Goal: Book appointment/travel/reservation

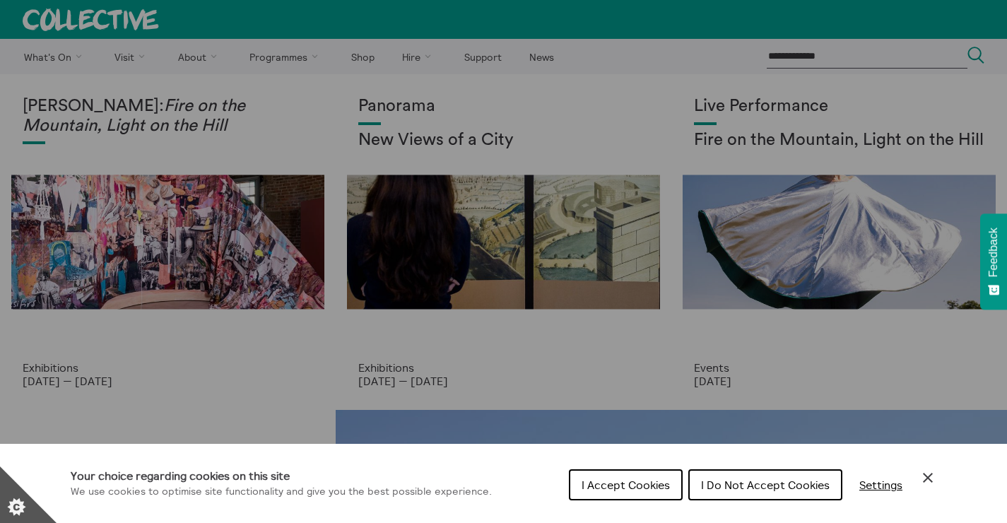
click at [647, 478] on span "I Accept Cookies" at bounding box center [626, 485] width 88 height 14
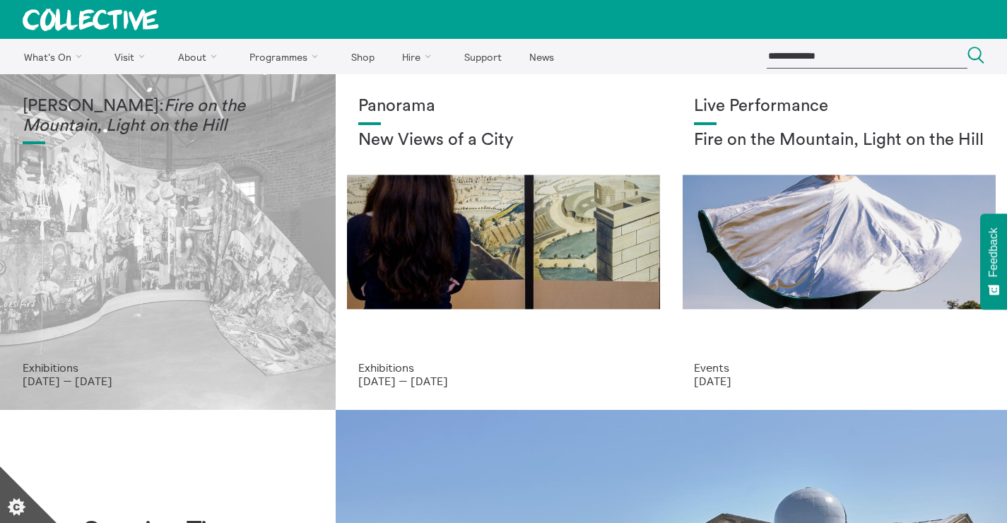
click at [110, 198] on div "Mercedes Azpilicueta: Fire on the Mountain, Light on the Hill" at bounding box center [168, 229] width 290 height 264
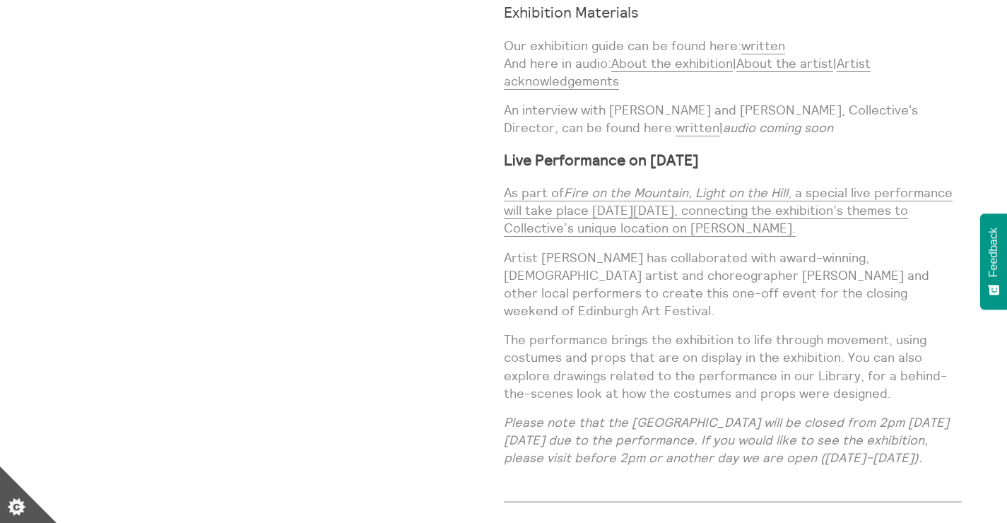
scroll to position [1593, 0]
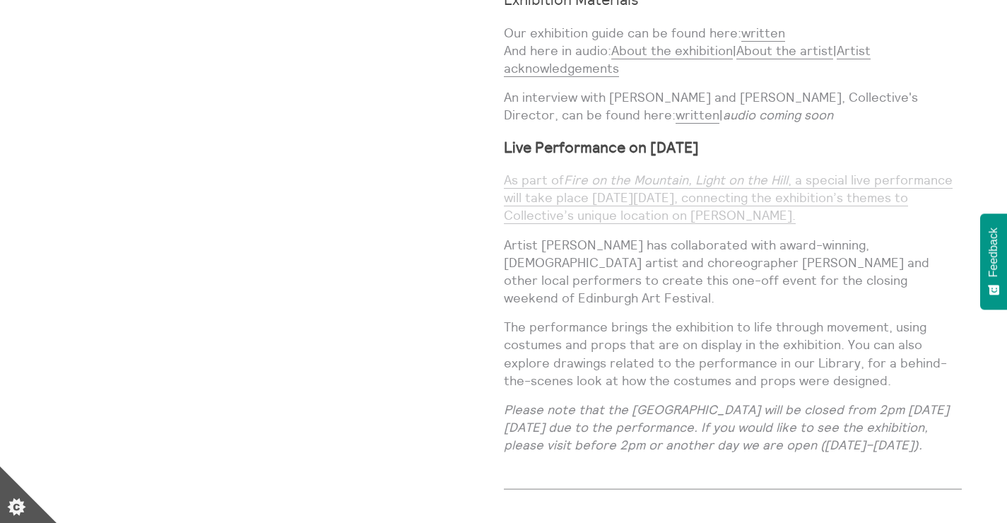
click at [659, 172] on link "As part of Fire on the Mountain, Light on the Hill , a special live performance…" at bounding box center [728, 198] width 449 height 52
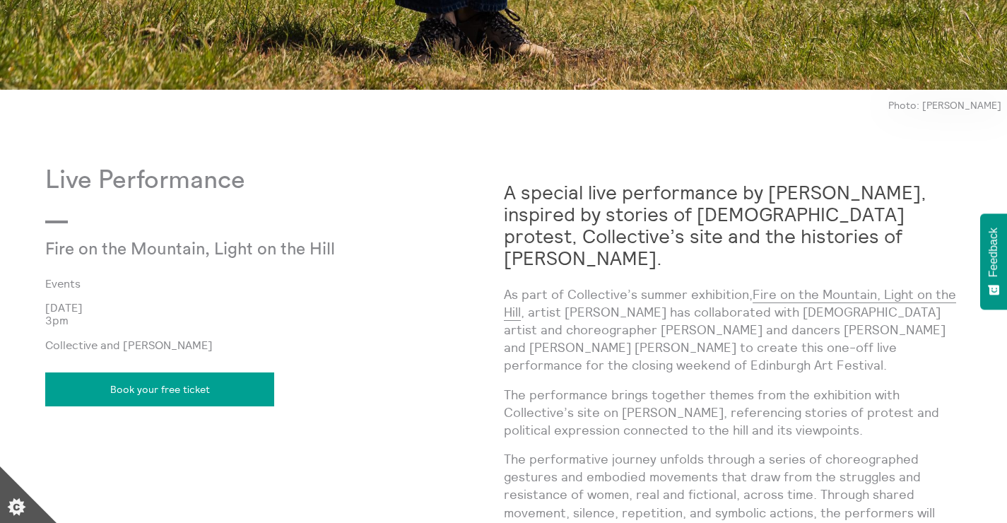
scroll to position [998, 0]
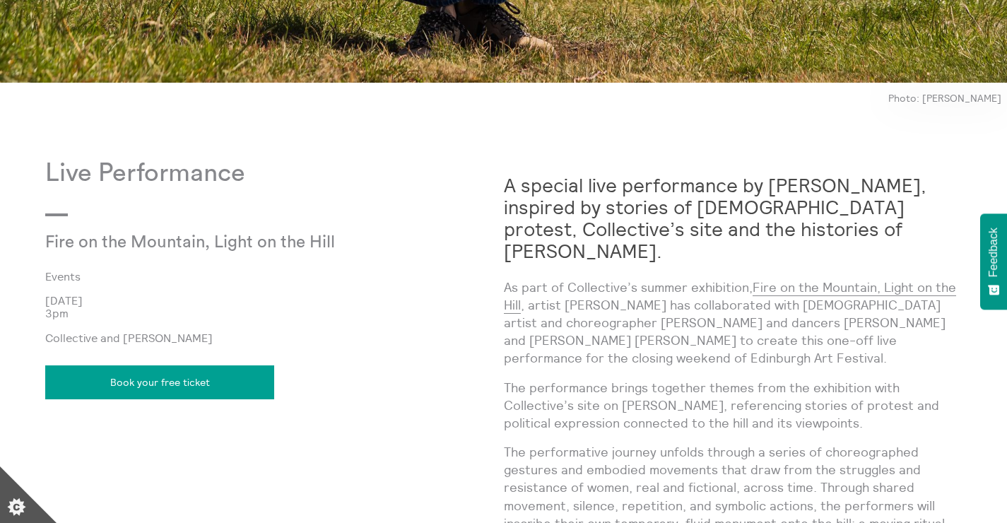
click at [139, 385] on link "Book your free ticket" at bounding box center [159, 382] width 229 height 34
